Goal: Task Accomplishment & Management: Complete application form

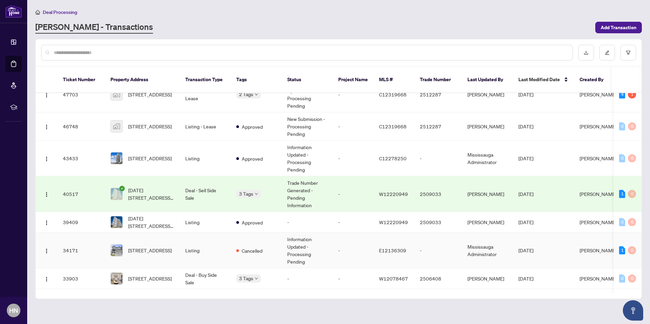
scroll to position [34, 0]
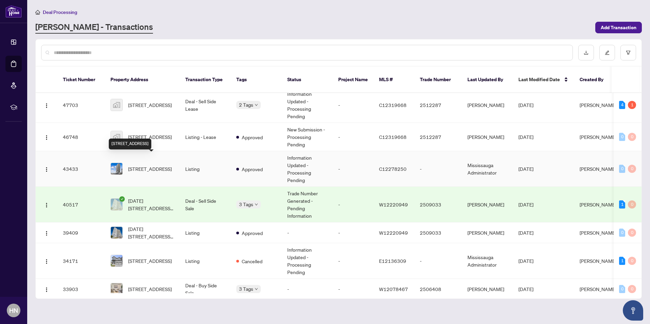
click at [152, 165] on span "[STREET_ADDRESS]" at bounding box center [150, 168] width 44 height 7
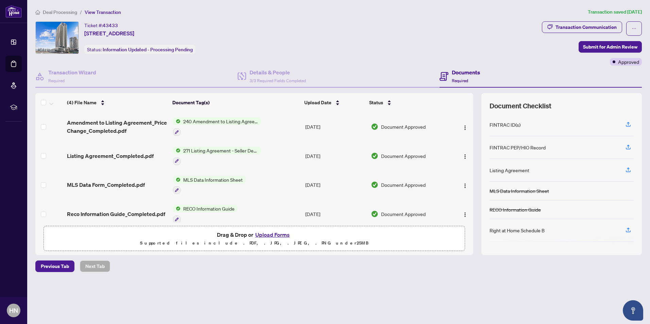
click at [283, 234] on button "Upload Forms" at bounding box center [272, 235] width 38 height 9
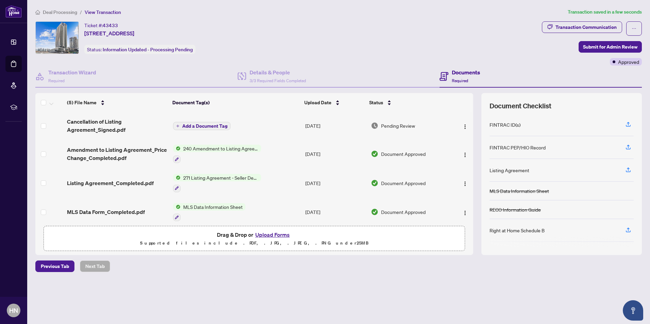
click at [205, 124] on span "Add a Document Tag" at bounding box center [204, 126] width 45 height 5
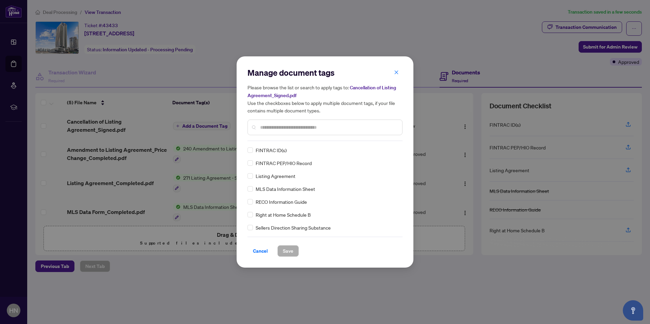
click at [286, 140] on div "Manage document tags Please browse the list or search to apply tags to: Cancell…" at bounding box center [325, 104] width 155 height 74
click at [286, 130] on input "text" at bounding box center [328, 127] width 137 height 7
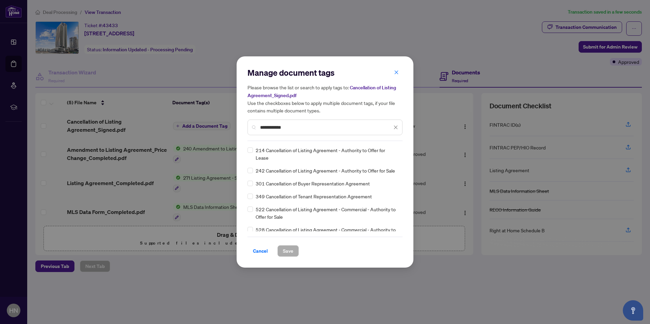
type input "**********"
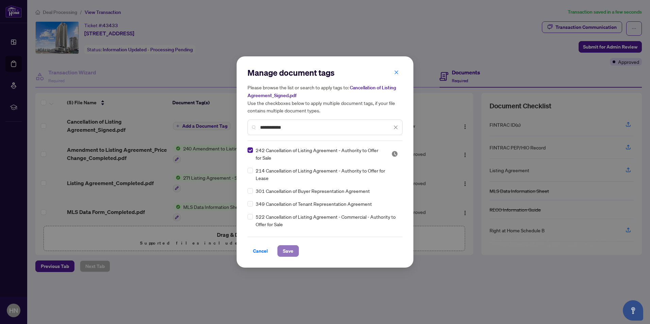
click at [287, 250] on span "Save" at bounding box center [288, 251] width 11 height 11
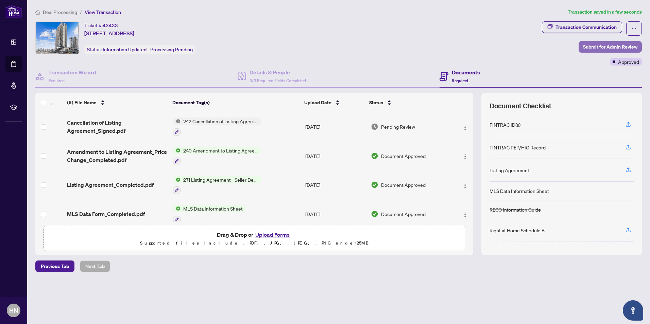
click at [608, 46] on span "Submit for Admin Review" at bounding box center [610, 46] width 54 height 11
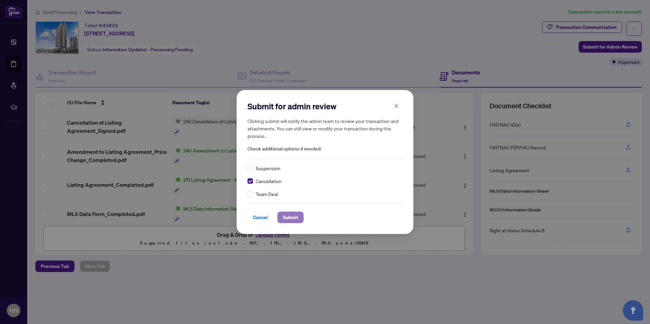
click at [292, 218] on span "Submit" at bounding box center [290, 217] width 15 height 11
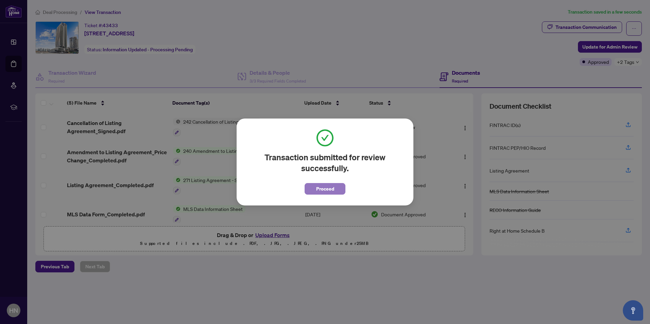
click at [317, 192] on span "Proceed" at bounding box center [325, 189] width 18 height 11
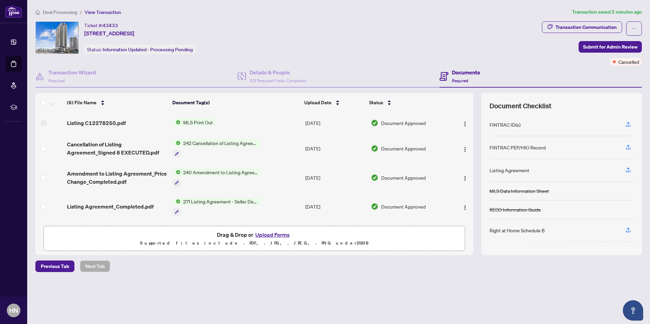
click at [196, 123] on span "MLS Print Out" at bounding box center [198, 122] width 35 height 7
click at [148, 115] on td "Listing C12278250.pdf" at bounding box center [117, 123] width 106 height 22
click at [463, 123] on img "button" at bounding box center [465, 123] width 5 height 5
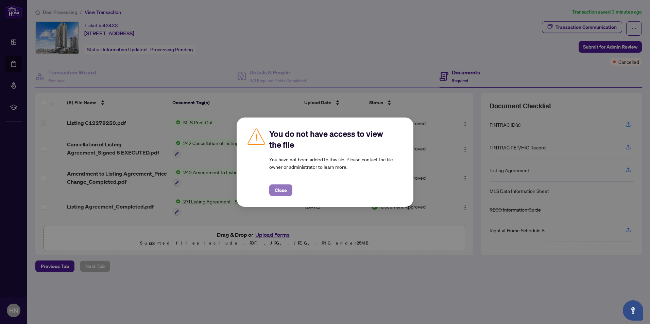
click at [277, 190] on span "Close" at bounding box center [281, 190] width 12 height 11
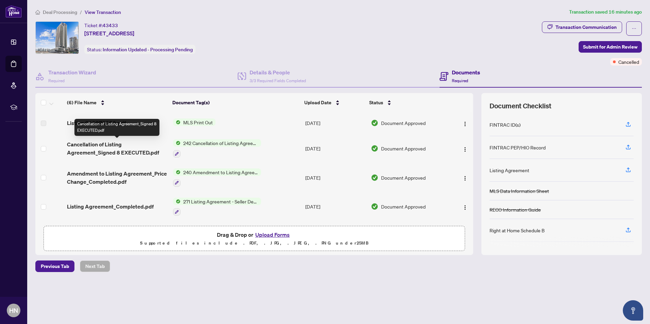
click at [105, 150] on span "Cancellation of Listing Agreement_Signed 8 EXECUTED.pdf" at bounding box center [117, 148] width 101 height 16
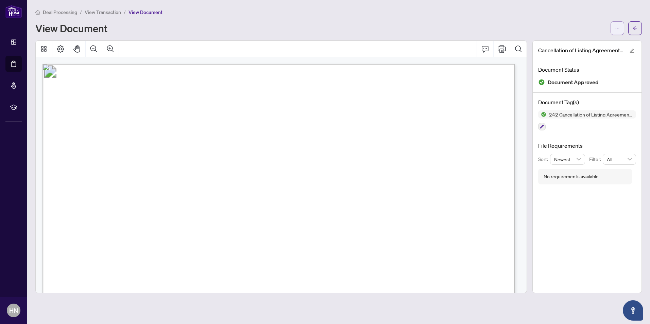
click at [617, 33] on span "button" at bounding box center [617, 28] width 5 height 11
click at [580, 43] on span "Download" at bounding box center [593, 42] width 52 height 7
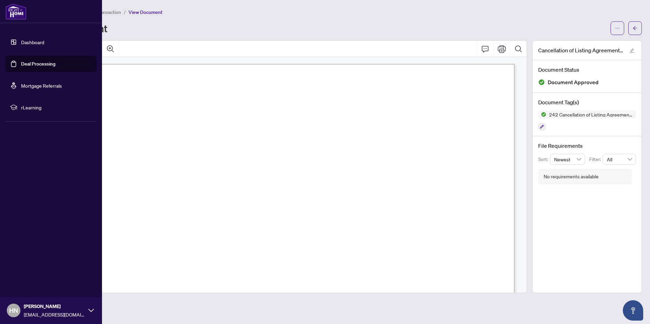
click at [25, 44] on link "Dashboard" at bounding box center [32, 42] width 23 height 6
